Goal: Connect with others: Establish contact or relationships with other users

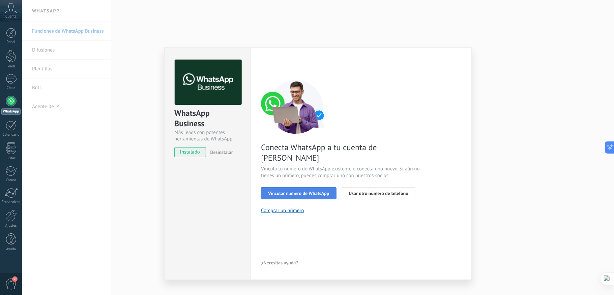
click at [313, 191] on span "Vincular número de WhatsApp" at bounding box center [298, 193] width 61 height 5
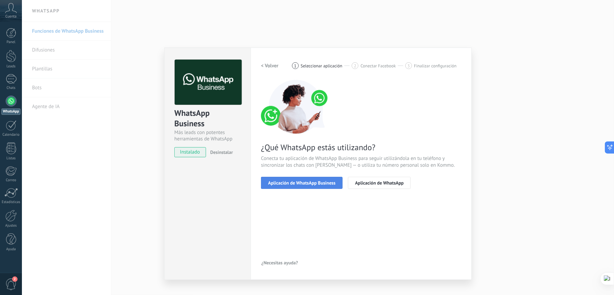
click at [313, 182] on span "Aplicación de WhatsApp Business" at bounding box center [301, 183] width 67 height 5
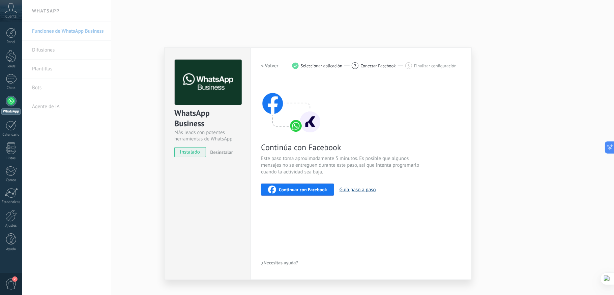
click at [360, 189] on button "Guía paso a paso" at bounding box center [357, 190] width 36 height 6
click at [298, 187] on span "Continuar con Facebook" at bounding box center [303, 189] width 48 height 5
